Goal: Find specific page/section: Find specific page/section

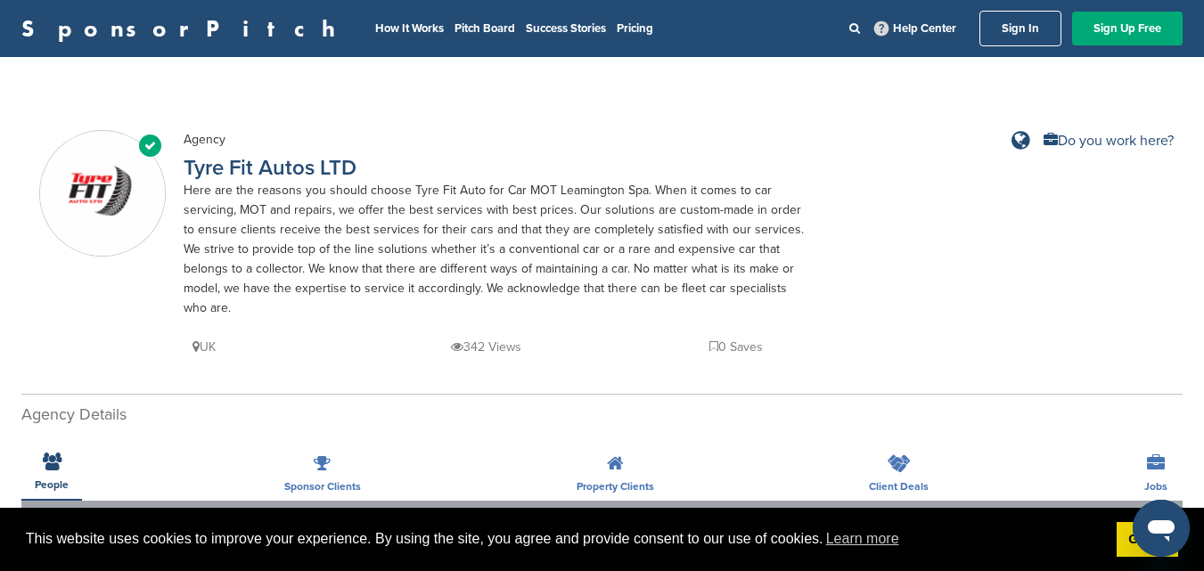
scroll to position [89, 0]
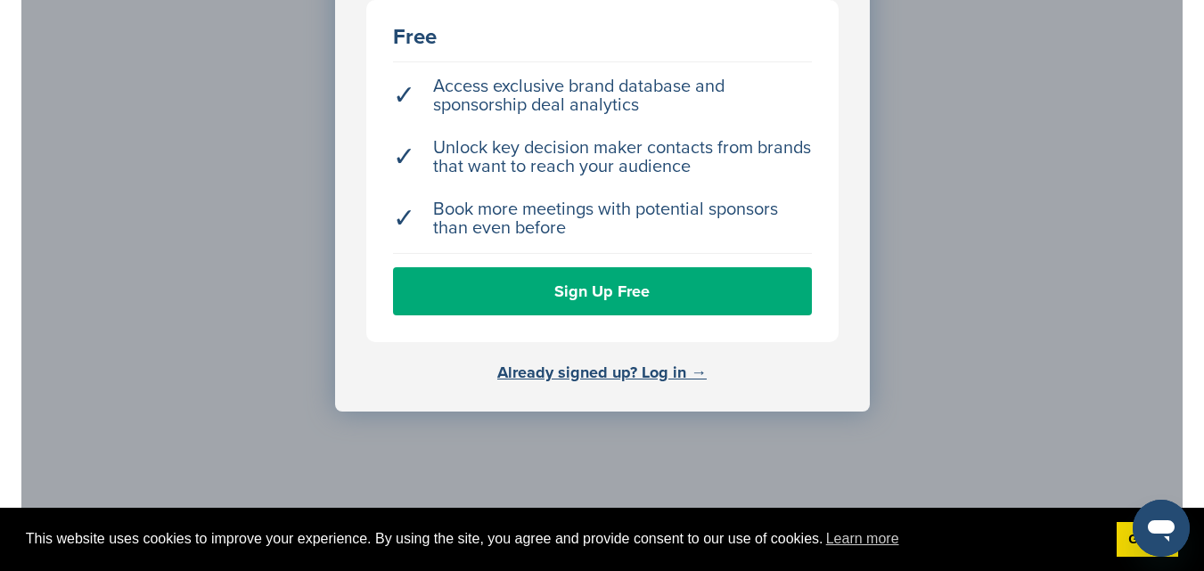
scroll to position [623, 0]
